Goal: Check status: Check status

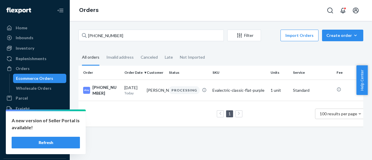
click at [61, 146] on button "Refresh" at bounding box center [46, 143] width 68 height 12
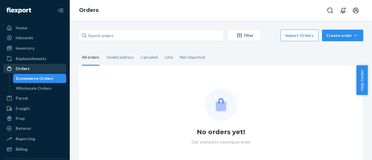
click at [35, 69] on div "Orders" at bounding box center [35, 69] width 62 height 8
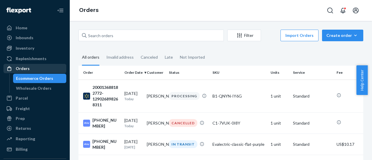
click at [43, 69] on div "Orders" at bounding box center [35, 69] width 62 height 8
click at [26, 66] on div "Orders" at bounding box center [23, 69] width 14 height 6
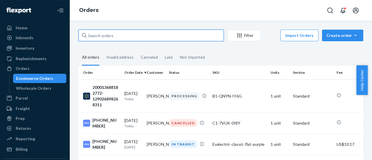
click at [104, 37] on input "text" at bounding box center [151, 36] width 145 height 12
paste input "[PHONE_NUMBER]"
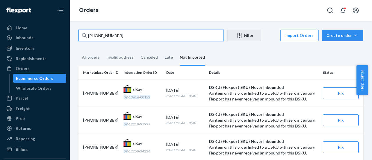
type input "[PHONE_NUMBER]"
